Goal: Task Accomplishment & Management: Use online tool/utility

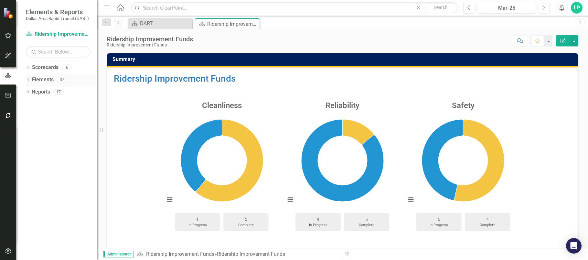
click at [40, 77] on link "Elements" at bounding box center [43, 79] width 22 height 7
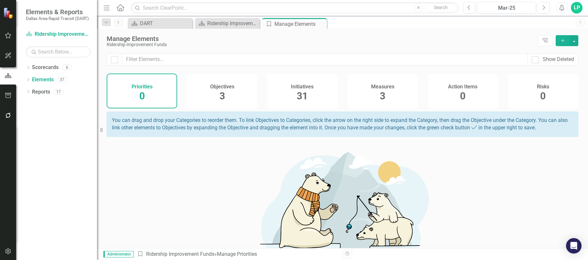
click at [310, 87] on h4 "Initiatives" at bounding box center [302, 87] width 23 height 6
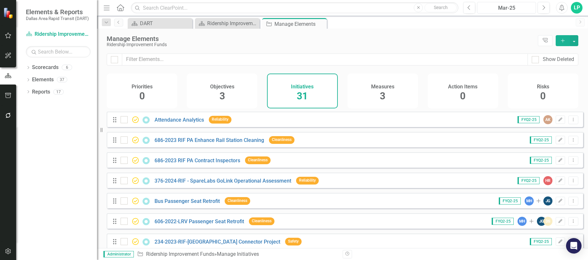
click at [517, 8] on div "Mar-25" at bounding box center [506, 8] width 54 height 8
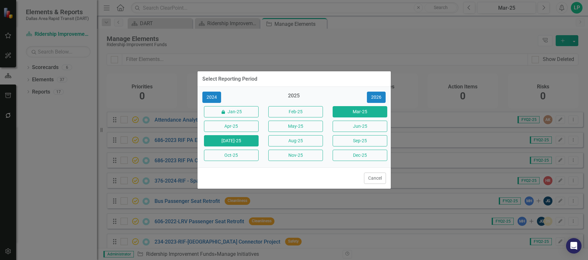
click at [231, 139] on button "[DATE]-25" at bounding box center [231, 140] width 55 height 11
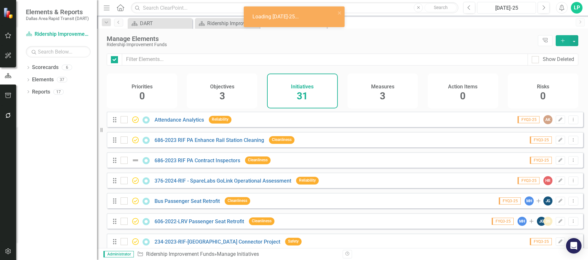
checkbox input "false"
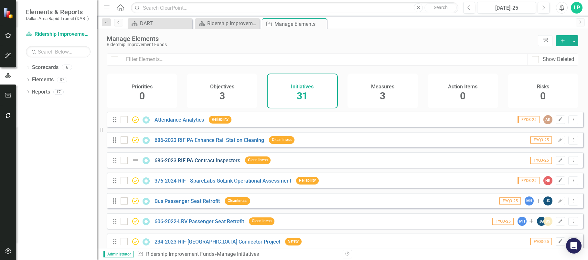
click at [205, 164] on link "686-2023 RIF PA Contract Inspectors" at bounding box center [197, 161] width 86 height 6
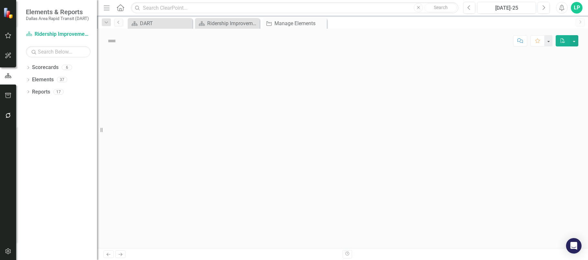
click at [205, 164] on div at bounding box center [342, 151] width 491 height 196
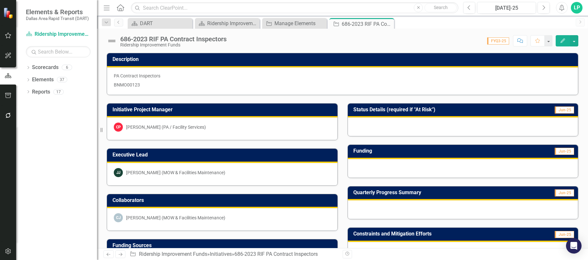
click at [140, 85] on p "BNMO00123" at bounding box center [342, 84] width 457 height 8
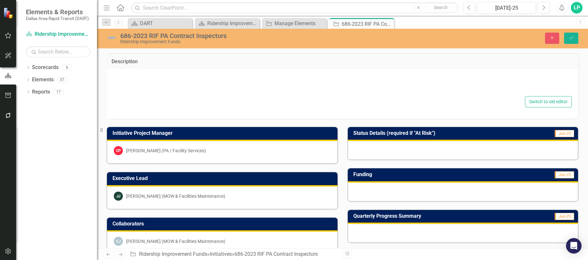
type textarea "<p>&nbsp;PA Contract Inspectors</p> <p>BNMO00123</p>"
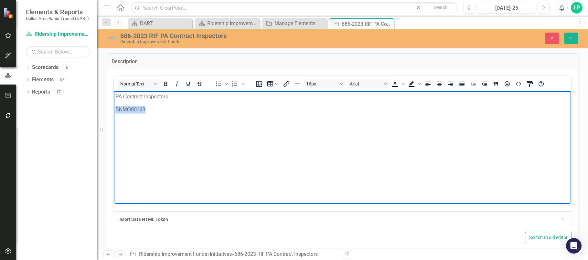
drag, startPoint x: 254, startPoint y: 176, endPoint x: 226, endPoint y: 201, distance: 36.9
click at [114, 109] on html "PA Contract Inspectors BNMO00123" at bounding box center [342, 139] width 457 height 97
copy p "BNMO00123"
